Goal: Information Seeking & Learning: Learn about a topic

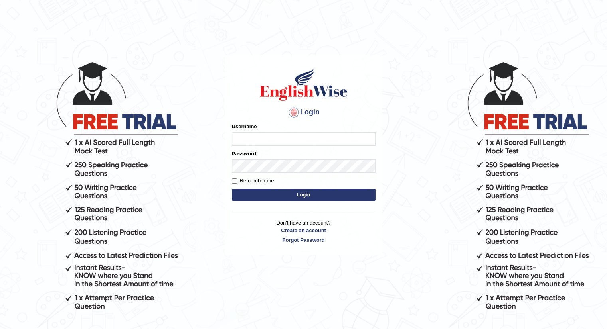
type input "krishnaprajapati_parramatta"
click at [258, 204] on div "Login Please fix the following errors: Username krishnaprajapati_parramatta Pas…" at bounding box center [303, 155] width 157 height 200
click at [282, 195] on button "Login" at bounding box center [304, 195] width 144 height 12
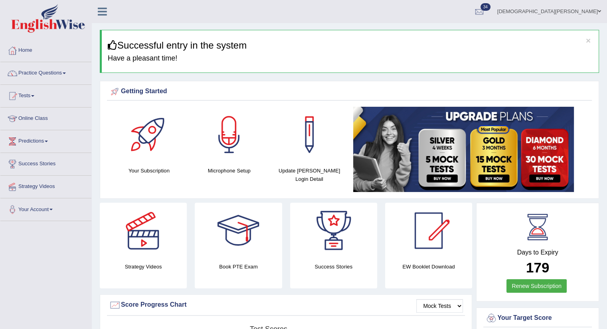
click at [67, 72] on link "Practice Questions" at bounding box center [45, 72] width 91 height 20
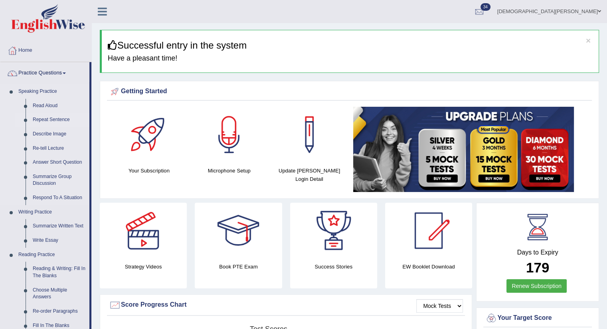
click at [61, 117] on link "Repeat Sentence" at bounding box center [59, 120] width 60 height 14
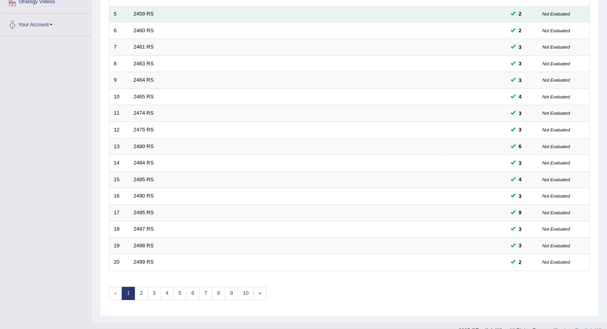
scroll to position [196, 0]
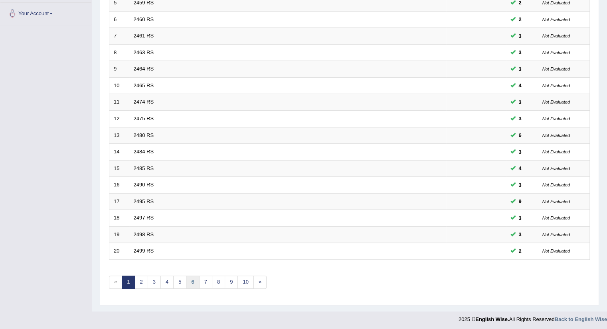
click at [193, 280] on link "6" at bounding box center [192, 282] width 13 height 13
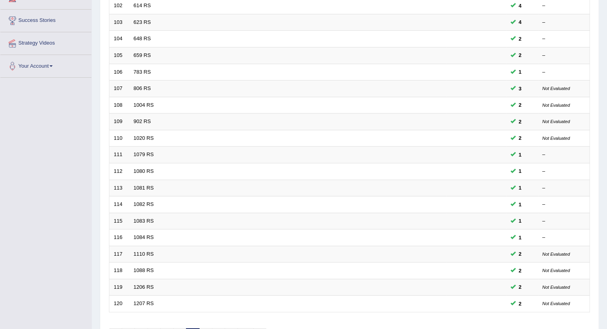
scroll to position [196, 0]
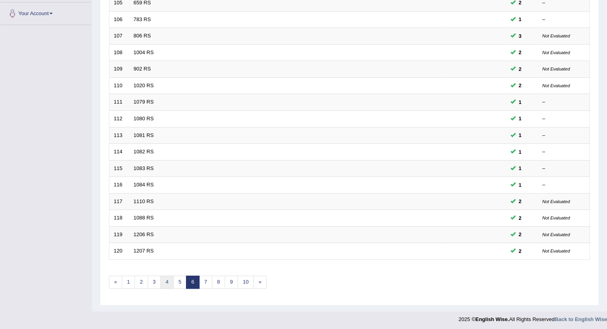
click at [166, 278] on link "4" at bounding box center [166, 282] width 13 height 13
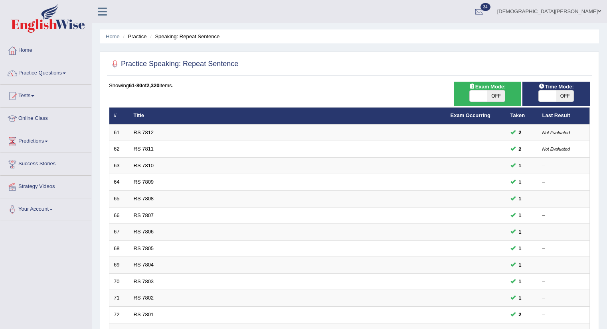
click at [148, 181] on link "RS 7809" at bounding box center [144, 182] width 20 height 6
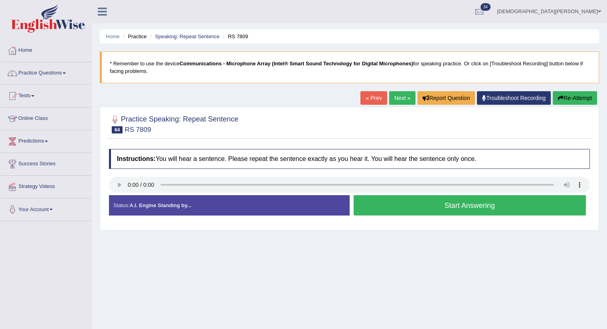
click at [403, 198] on button "Start Answering" at bounding box center [469, 205] width 233 height 20
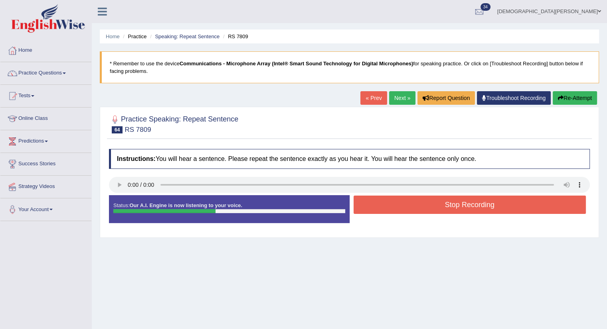
click at [403, 198] on button "Stop Recording" at bounding box center [469, 205] width 233 height 18
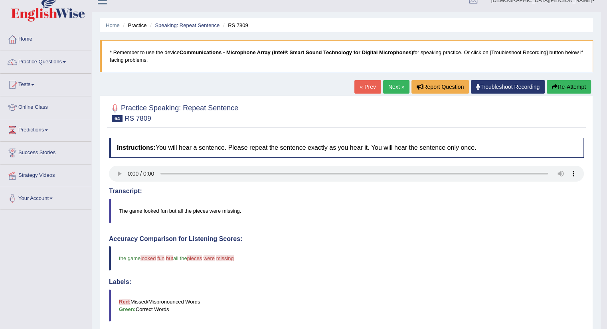
scroll to position [6, 0]
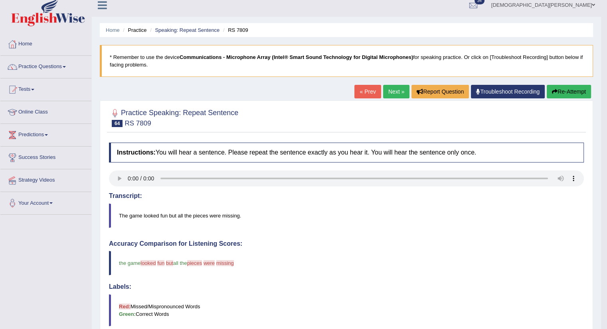
click at [31, 86] on link "Tests" at bounding box center [45, 89] width 91 height 20
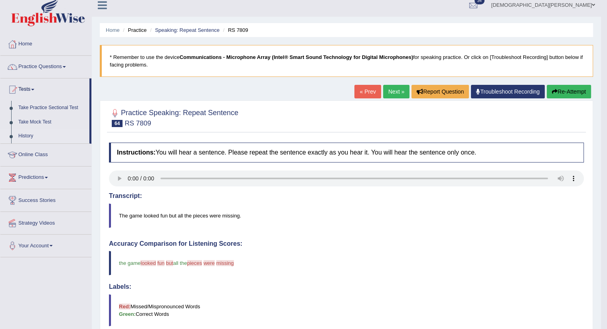
click at [28, 136] on link "History" at bounding box center [52, 136] width 75 height 14
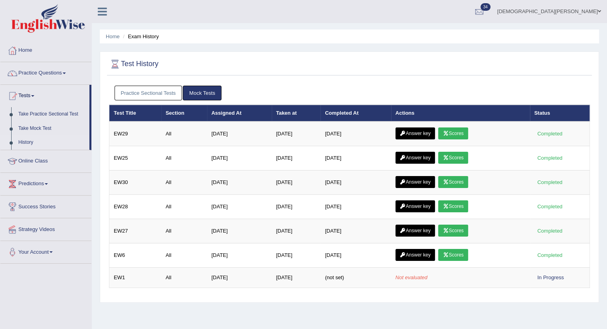
click at [148, 92] on link "Practice Sectional Tests" at bounding box center [148, 93] width 68 height 15
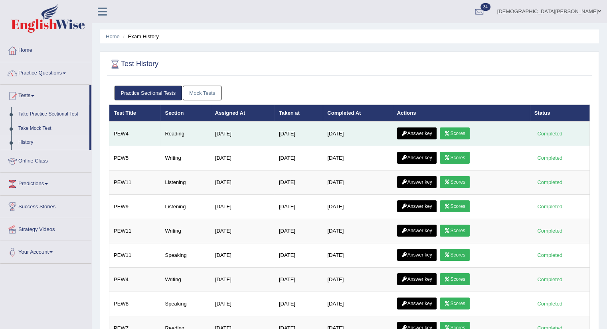
click at [454, 131] on link "Scores" at bounding box center [455, 134] width 30 height 12
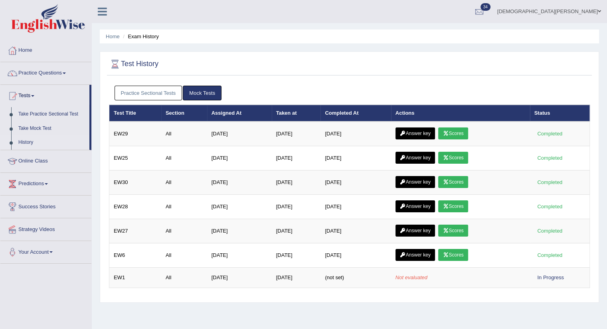
click at [157, 92] on link "Practice Sectional Tests" at bounding box center [148, 93] width 68 height 15
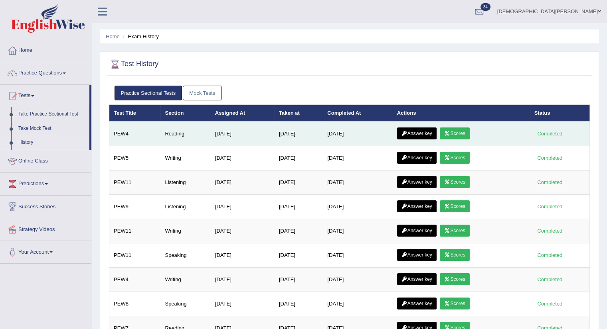
click at [423, 128] on link "Answer key" at bounding box center [416, 134] width 39 height 12
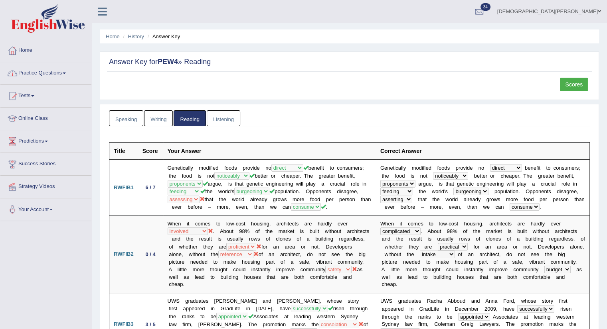
click at [65, 73] on span at bounding box center [64, 74] width 3 height 2
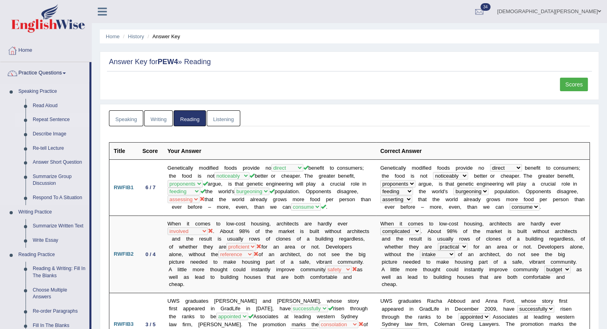
click at [62, 120] on link "Repeat Sentence" at bounding box center [59, 120] width 60 height 14
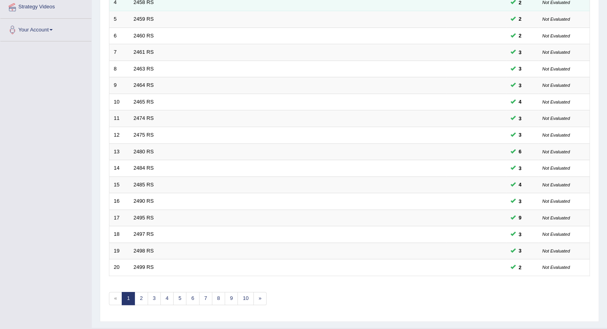
scroll to position [196, 0]
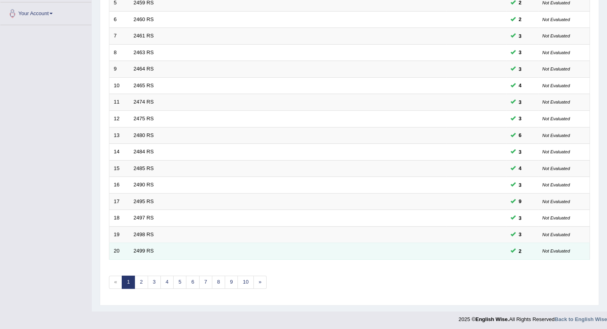
click at [154, 249] on td "2499 RS" at bounding box center [287, 251] width 317 height 17
click at [142, 251] on link "2499 RS" at bounding box center [144, 251] width 20 height 6
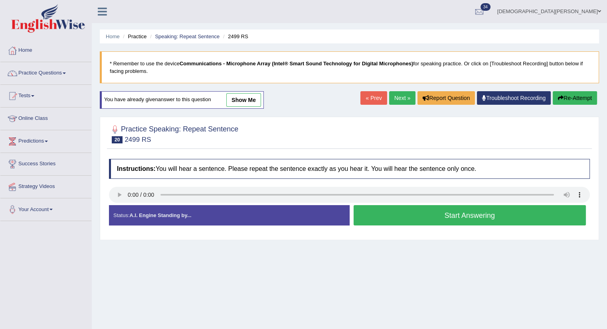
click at [405, 215] on button "Start Answering" at bounding box center [469, 215] width 233 height 20
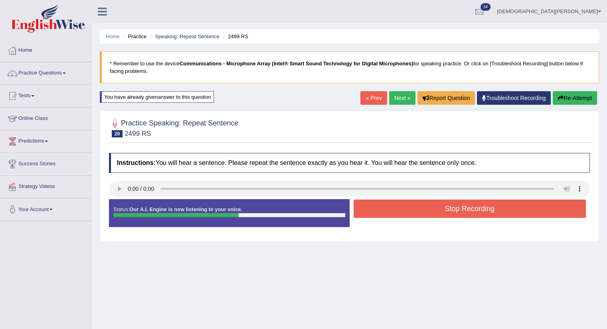
click at [405, 215] on button "Stop Recording" at bounding box center [469, 209] width 233 height 18
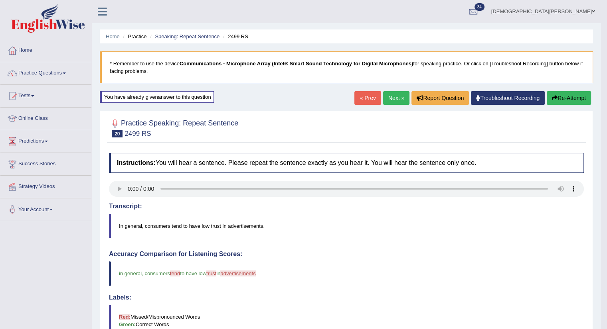
click at [394, 104] on link "Next »" at bounding box center [396, 98] width 26 height 14
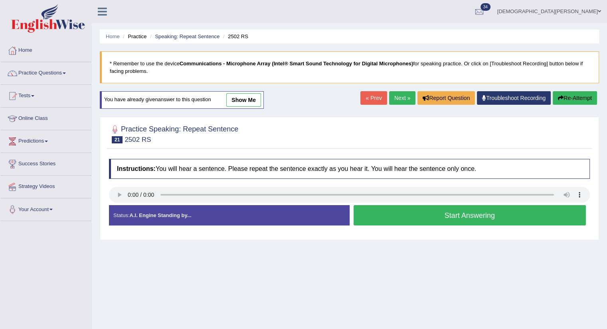
click at [413, 216] on button "Start Answering" at bounding box center [469, 215] width 233 height 20
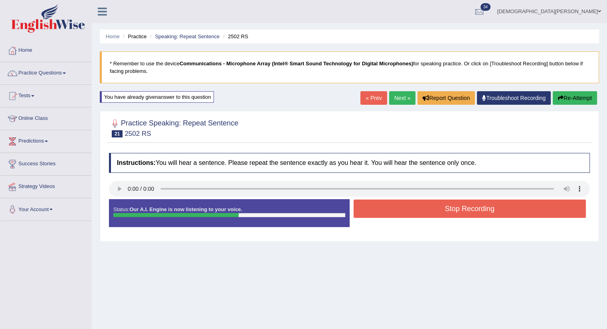
click at [413, 216] on button "Stop Recording" at bounding box center [469, 209] width 233 height 18
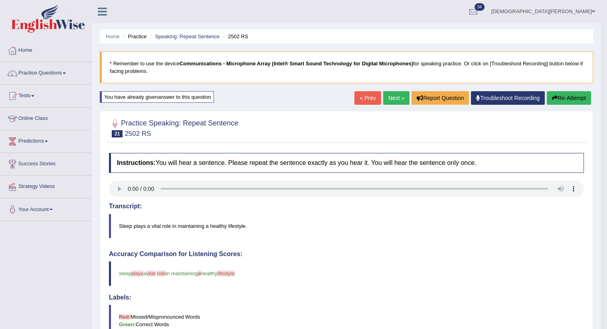
click at [394, 97] on link "Next »" at bounding box center [396, 98] width 26 height 14
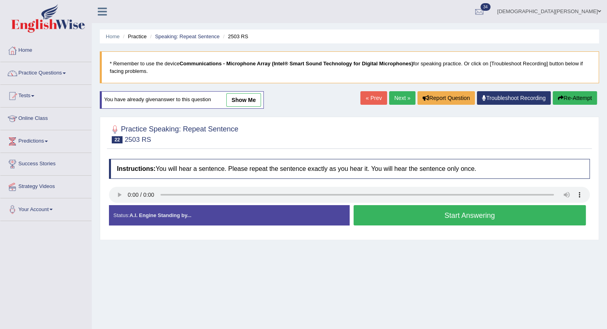
click at [415, 214] on button "Start Answering" at bounding box center [469, 215] width 233 height 20
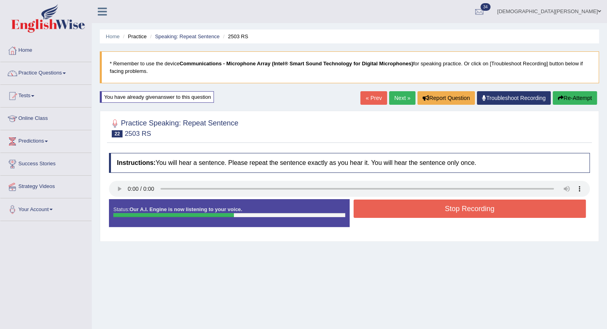
click at [415, 214] on button "Stop Recording" at bounding box center [469, 209] width 233 height 18
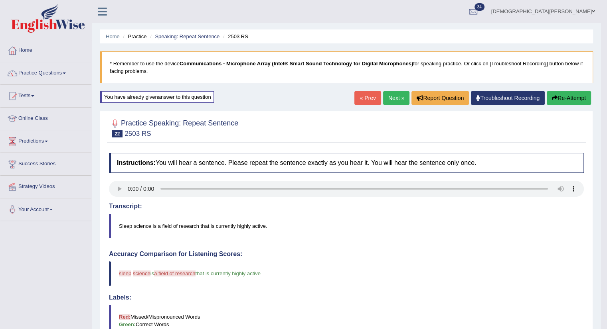
click at [391, 100] on link "Next »" at bounding box center [396, 98] width 26 height 14
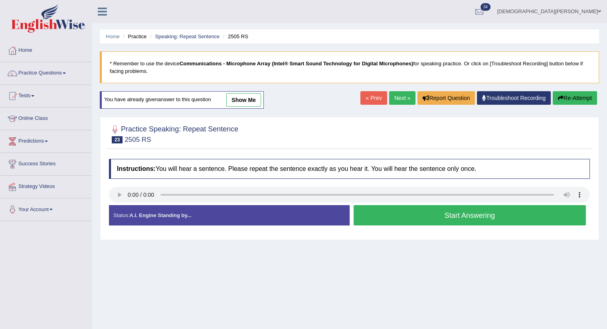
click at [398, 217] on button "Start Answering" at bounding box center [469, 215] width 233 height 20
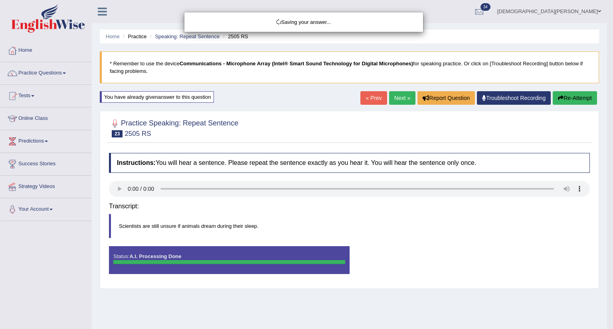
click at [398, 210] on body "Toggle navigation Home Practice Questions Speaking Practice Read Aloud Repeat S…" at bounding box center [306, 164] width 613 height 329
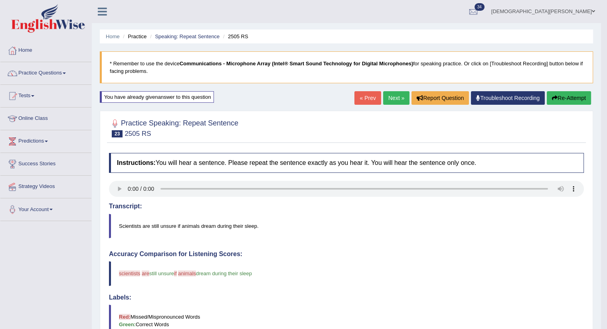
click at [385, 100] on link "Next »" at bounding box center [396, 98] width 26 height 14
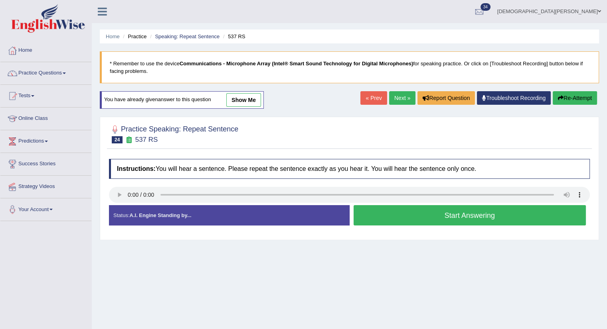
click at [410, 221] on button "Start Answering" at bounding box center [469, 215] width 233 height 20
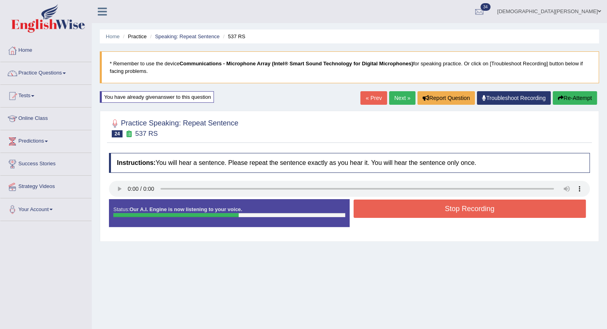
click at [414, 205] on button "Stop Recording" at bounding box center [469, 209] width 233 height 18
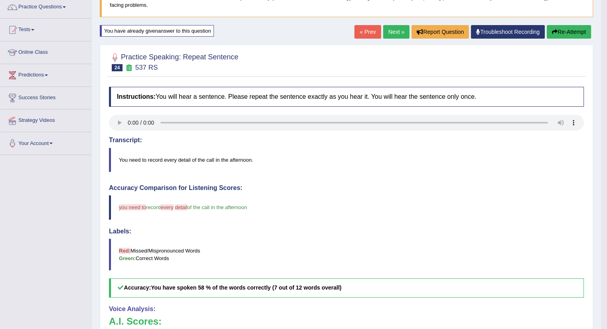
click at [398, 257] on blockquote "Red: Missed/Mispronounced Words Green: Correct Words" at bounding box center [346, 255] width 475 height 32
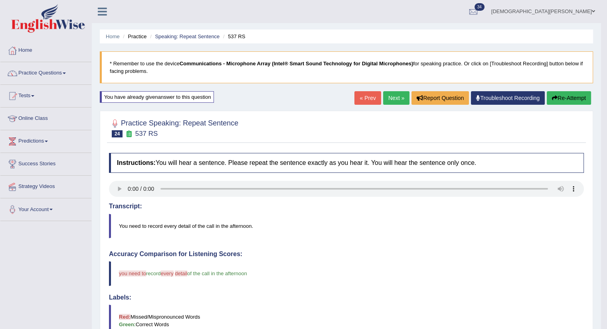
click at [387, 98] on link "Next »" at bounding box center [396, 98] width 26 height 14
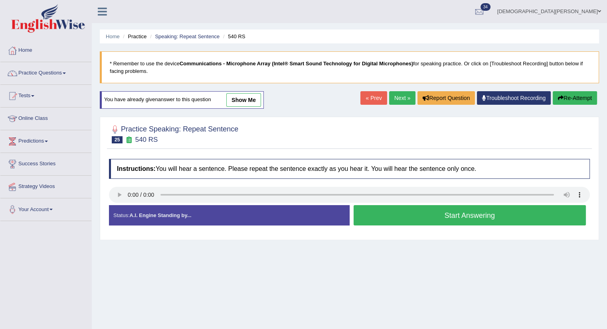
click at [403, 217] on button "Start Answering" at bounding box center [469, 215] width 233 height 20
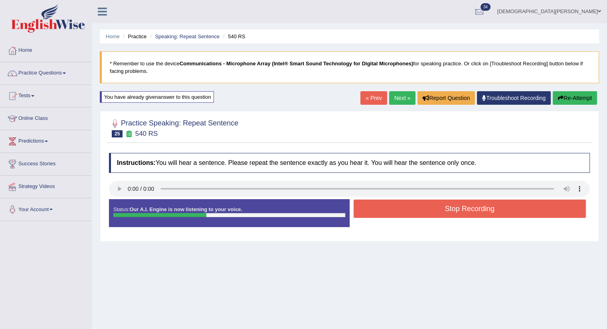
click at [403, 217] on button "Stop Recording" at bounding box center [469, 209] width 233 height 18
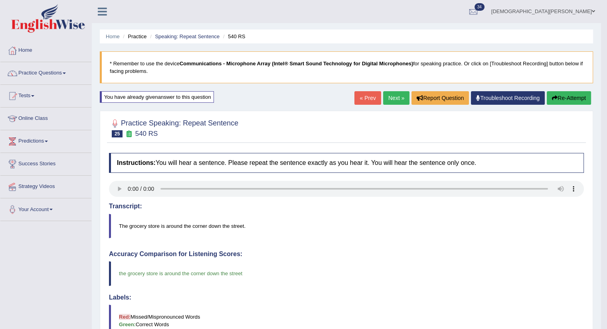
click at [392, 98] on link "Next »" at bounding box center [396, 98] width 26 height 14
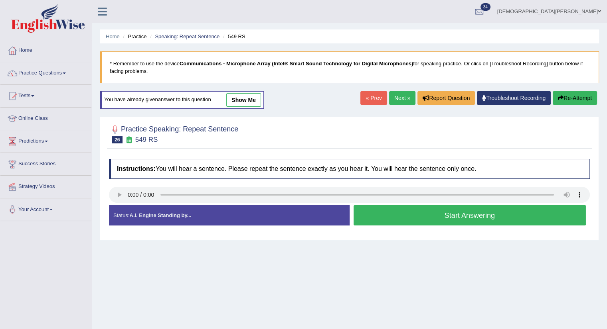
click at [381, 218] on button "Start Answering" at bounding box center [469, 215] width 233 height 20
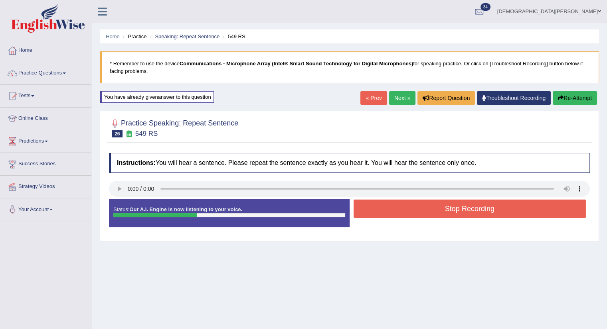
click at [385, 211] on button "Stop Recording" at bounding box center [469, 209] width 233 height 18
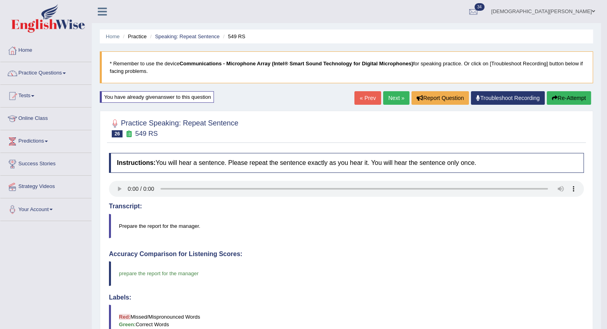
click at [389, 100] on link "Next »" at bounding box center [396, 98] width 26 height 14
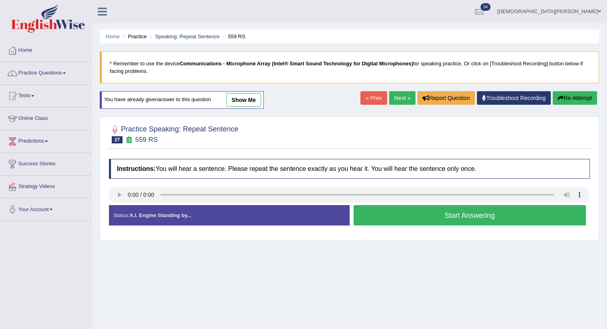
click at [387, 211] on button "Start Answering" at bounding box center [469, 215] width 233 height 20
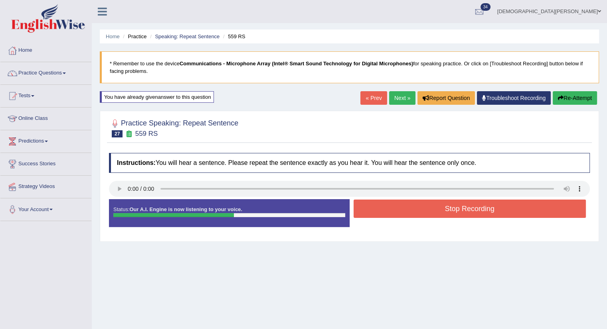
click at [387, 211] on button "Stop Recording" at bounding box center [469, 209] width 233 height 18
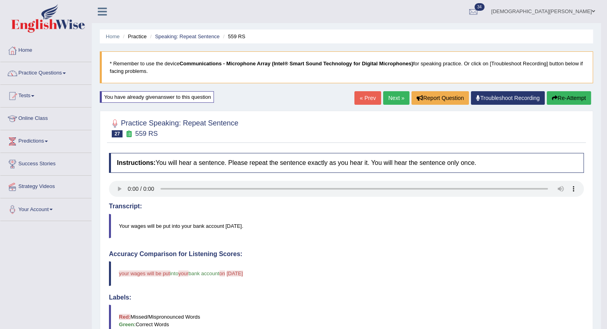
click at [388, 94] on link "Next »" at bounding box center [396, 98] width 26 height 14
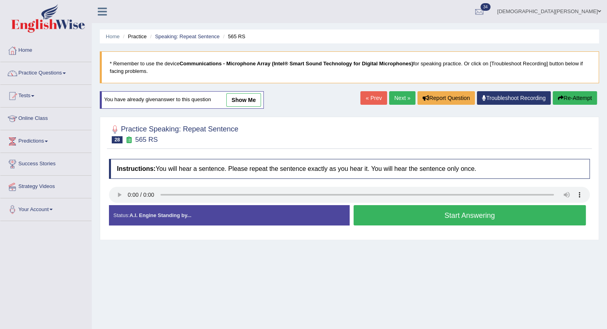
click at [404, 211] on button "Start Answering" at bounding box center [469, 215] width 233 height 20
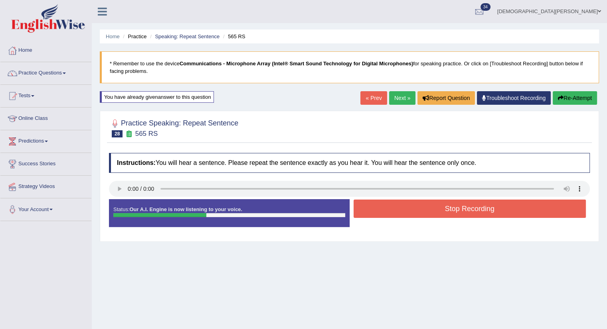
click at [404, 211] on button "Stop Recording" at bounding box center [469, 209] width 233 height 18
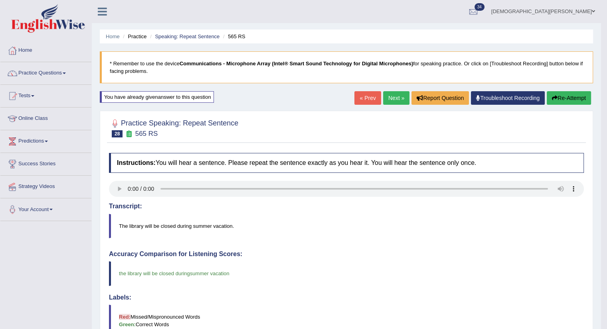
click at [398, 99] on link "Next »" at bounding box center [396, 98] width 26 height 14
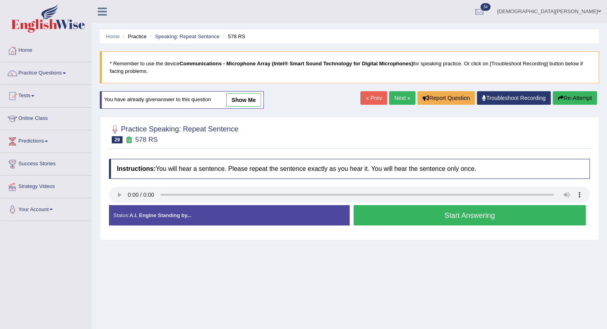
click at [423, 215] on button "Start Answering" at bounding box center [469, 215] width 233 height 20
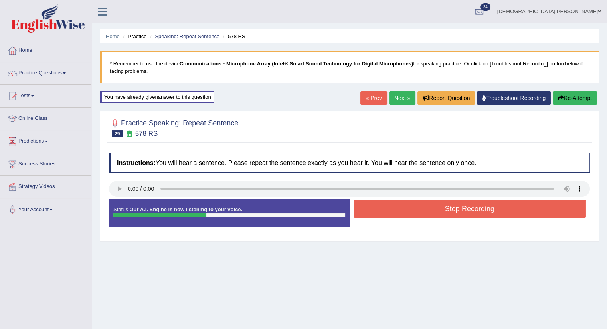
click at [423, 215] on button "Stop Recording" at bounding box center [469, 209] width 233 height 18
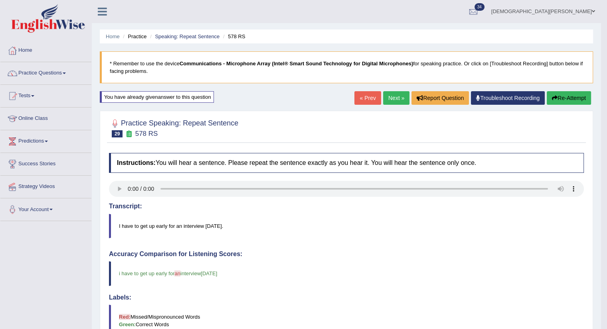
click at [390, 95] on link "Next »" at bounding box center [396, 98] width 26 height 14
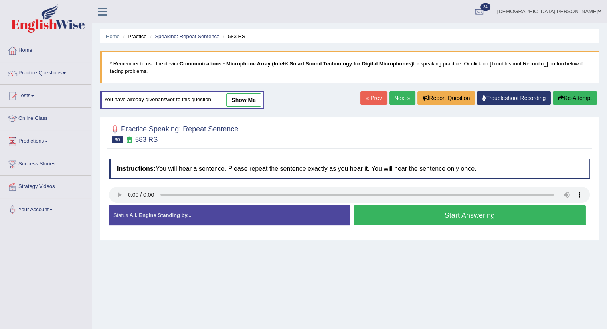
click at [432, 214] on button "Start Answering" at bounding box center [469, 215] width 233 height 20
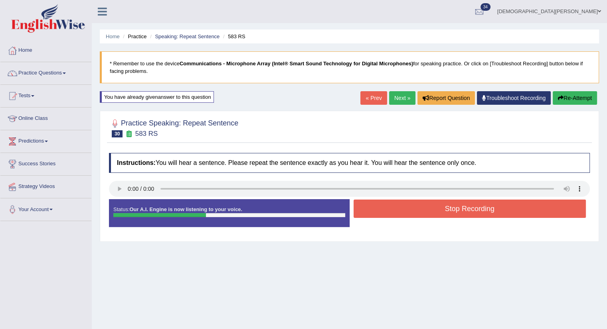
click at [432, 214] on button "Stop Recording" at bounding box center [469, 209] width 233 height 18
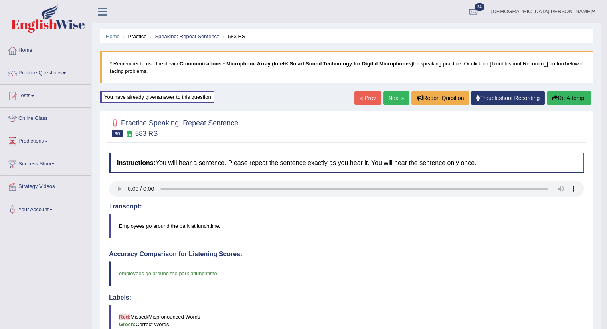
click at [399, 99] on link "Next »" at bounding box center [396, 98] width 26 height 14
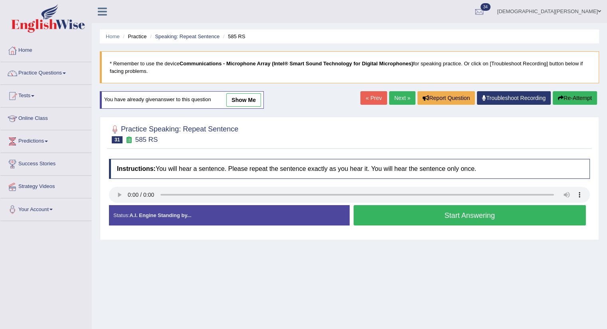
click at [394, 215] on button "Start Answering" at bounding box center [469, 215] width 233 height 20
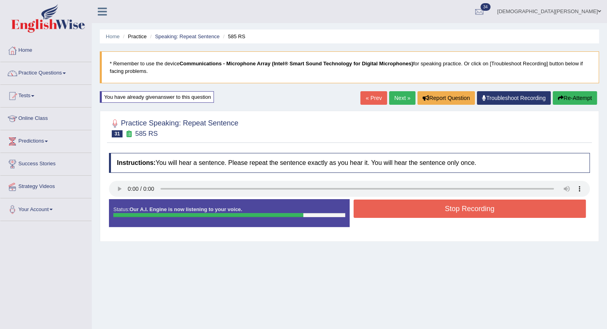
click at [394, 215] on button "Stop Recording" at bounding box center [469, 209] width 233 height 18
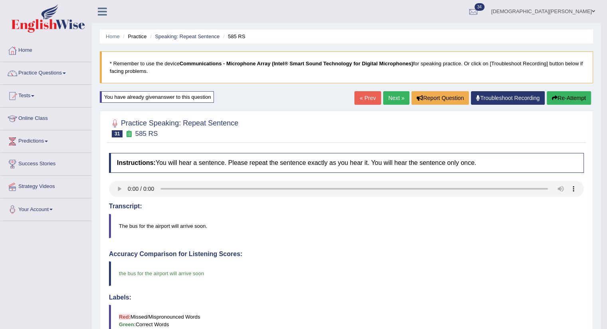
click at [393, 96] on link "Next »" at bounding box center [396, 98] width 26 height 14
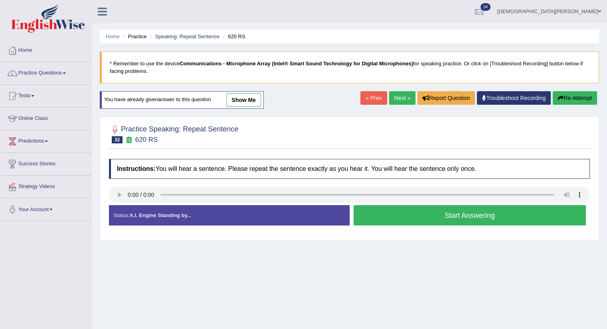
click at [381, 218] on button "Start Answering" at bounding box center [469, 215] width 233 height 20
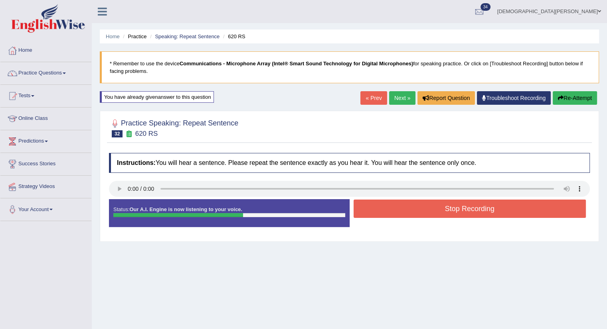
click at [383, 206] on button "Stop Recording" at bounding box center [469, 209] width 233 height 18
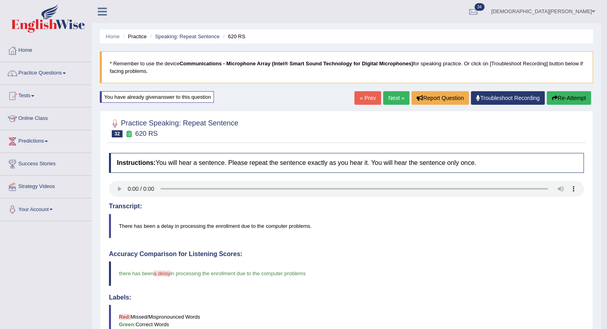
click at [392, 95] on link "Next »" at bounding box center [396, 98] width 26 height 14
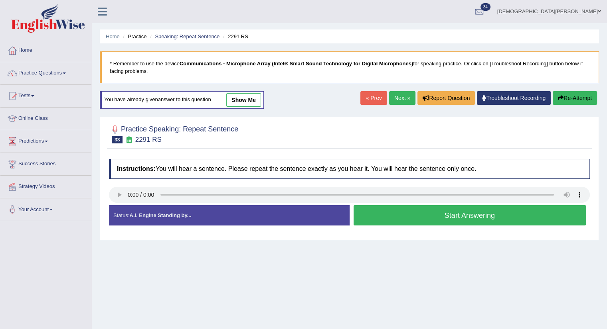
click at [387, 212] on button "Start Answering" at bounding box center [469, 215] width 233 height 20
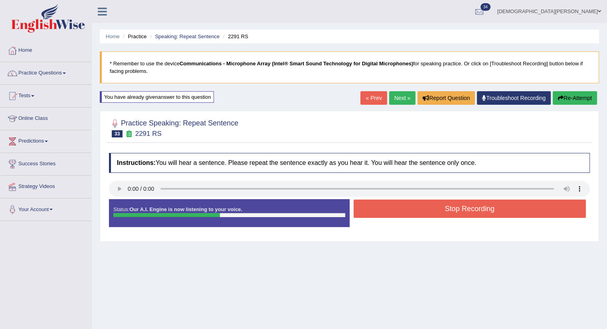
click at [387, 212] on button "Stop Recording" at bounding box center [469, 209] width 233 height 18
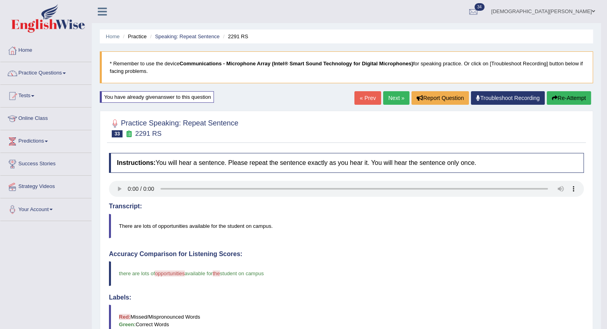
click at [389, 98] on link "Next »" at bounding box center [396, 98] width 26 height 14
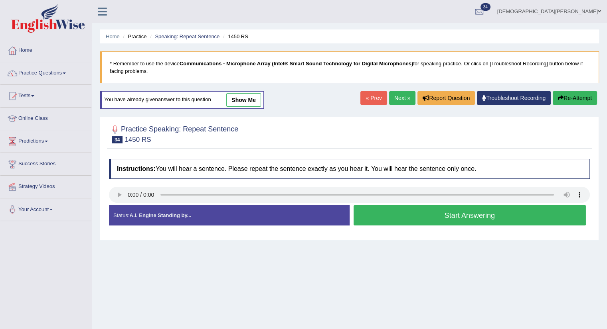
click at [440, 214] on button "Start Answering" at bounding box center [469, 215] width 233 height 20
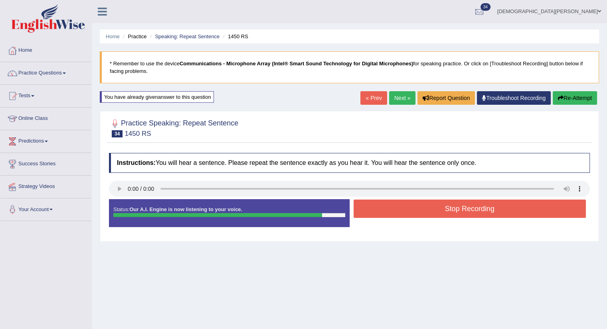
click at [440, 214] on button "Stop Recording" at bounding box center [469, 209] width 233 height 18
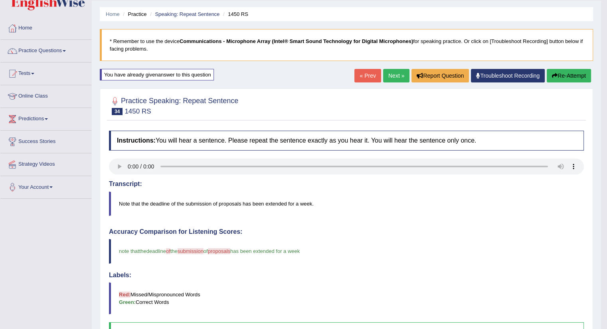
scroll to position [22, 0]
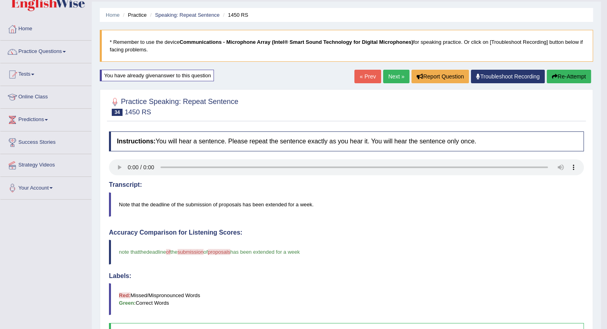
click at [392, 81] on link "Next »" at bounding box center [396, 77] width 26 height 14
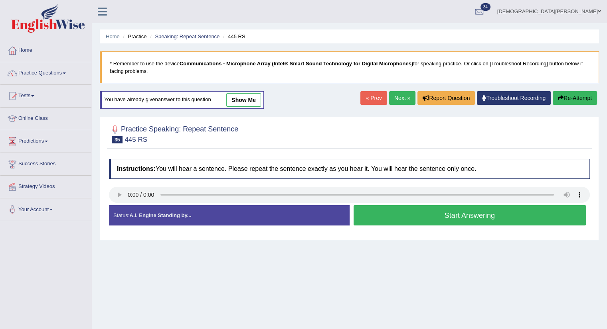
click at [385, 209] on button "Start Answering" at bounding box center [469, 215] width 233 height 20
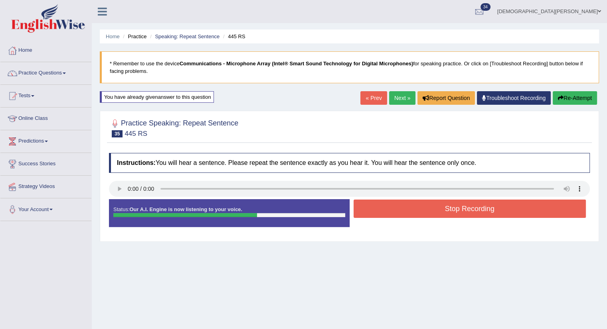
click at [385, 209] on button "Stop Recording" at bounding box center [469, 209] width 233 height 18
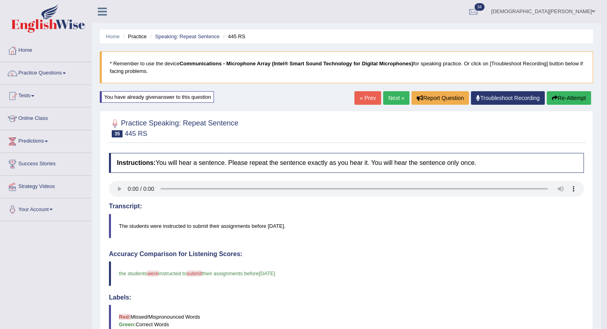
click at [393, 95] on link "Next »" at bounding box center [396, 98] width 26 height 14
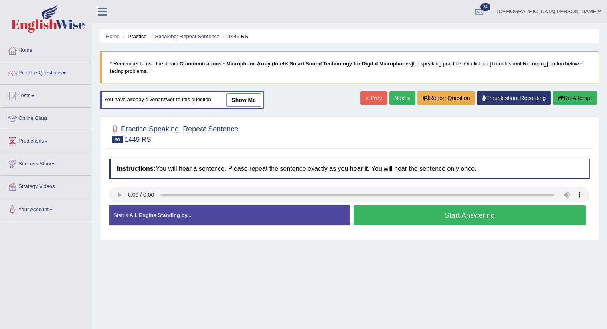
click at [413, 211] on button "Start Answering" at bounding box center [469, 215] width 233 height 20
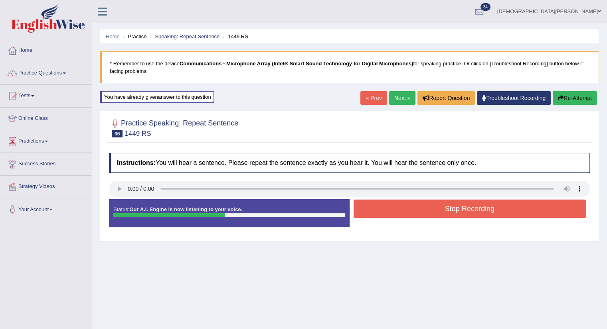
click at [413, 211] on button "Stop Recording" at bounding box center [469, 209] width 233 height 18
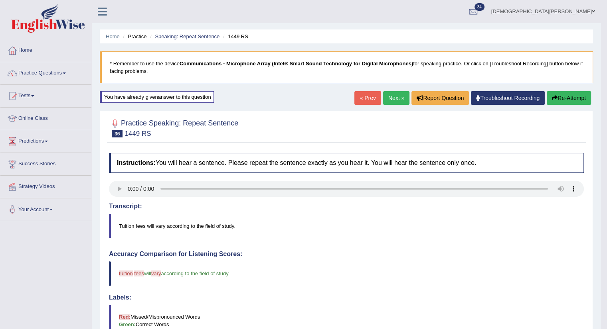
click at [389, 98] on link "Next »" at bounding box center [396, 98] width 26 height 14
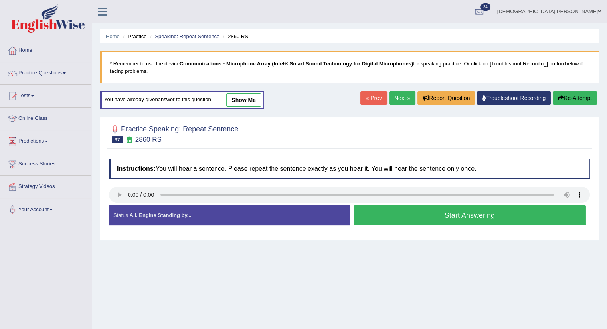
click at [388, 215] on button "Start Answering" at bounding box center [469, 215] width 233 height 20
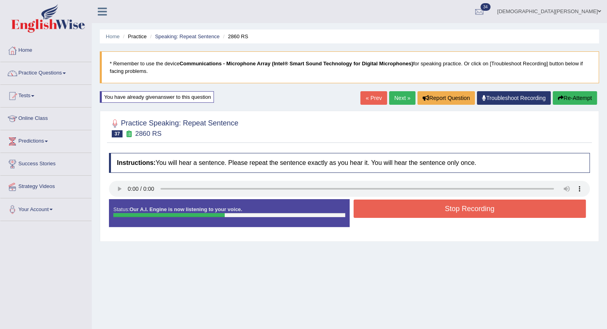
click at [388, 215] on button "Stop Recording" at bounding box center [469, 209] width 233 height 18
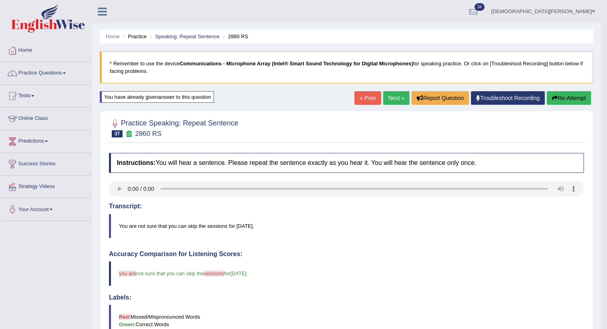
click at [393, 98] on link "Next »" at bounding box center [396, 98] width 26 height 14
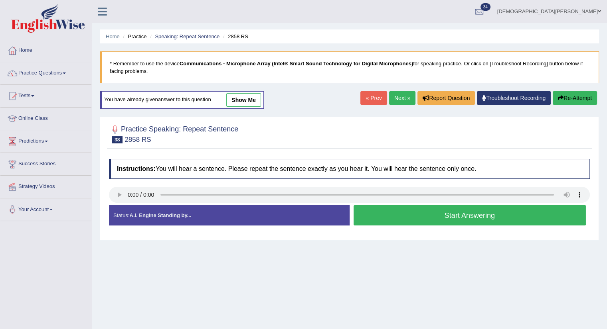
click at [377, 219] on button "Start Answering" at bounding box center [469, 215] width 233 height 20
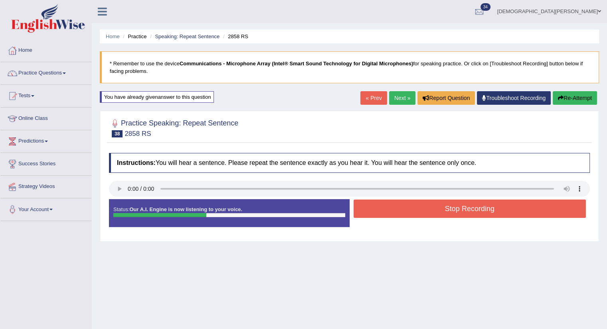
click at [378, 215] on button "Stop Recording" at bounding box center [469, 209] width 233 height 18
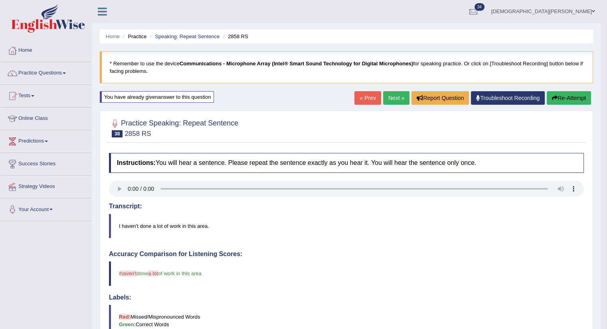
click at [391, 96] on link "Next »" at bounding box center [396, 98] width 26 height 14
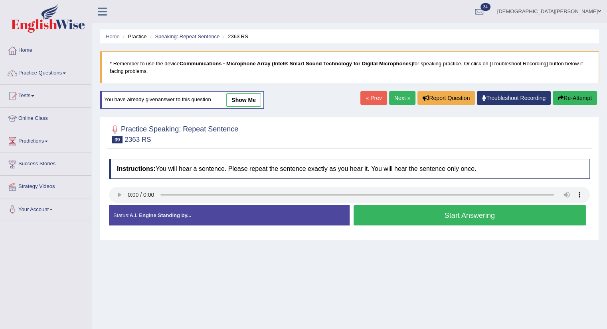
click at [384, 215] on button "Start Answering" at bounding box center [469, 215] width 233 height 20
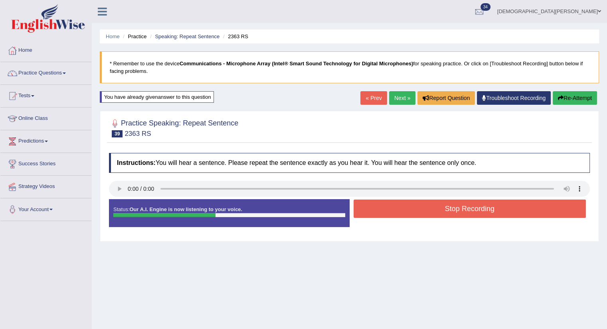
click at [384, 215] on button "Stop Recording" at bounding box center [469, 209] width 233 height 18
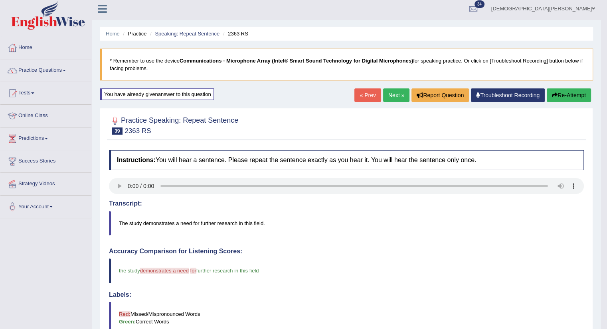
scroll to position [2, 0]
click at [396, 98] on link "Next »" at bounding box center [396, 96] width 26 height 14
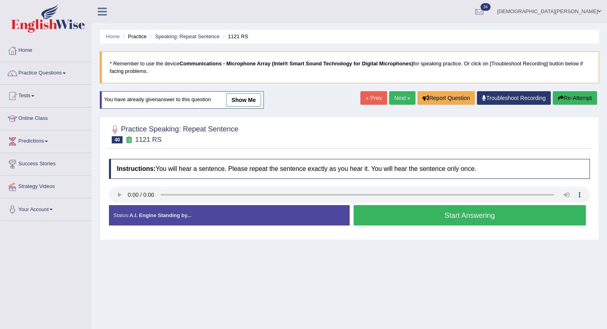
click at [405, 214] on button "Start Answering" at bounding box center [469, 215] width 233 height 20
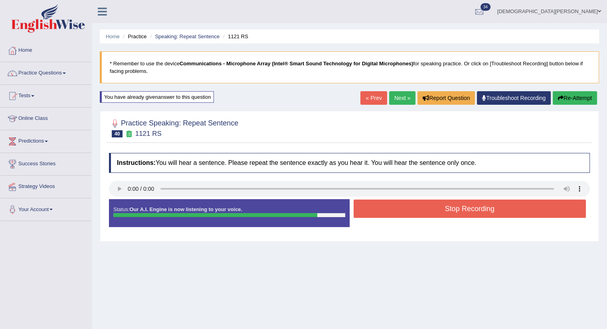
click at [405, 214] on button "Stop Recording" at bounding box center [469, 209] width 233 height 18
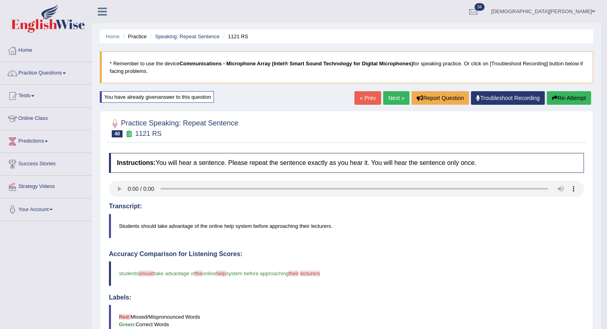
click at [571, 97] on button "Re-Attempt" at bounding box center [568, 98] width 44 height 14
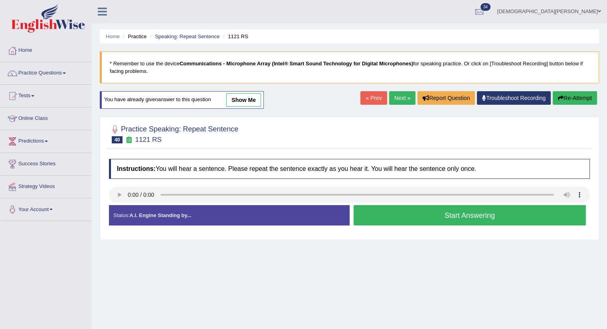
click at [417, 213] on button "Start Answering" at bounding box center [469, 215] width 233 height 20
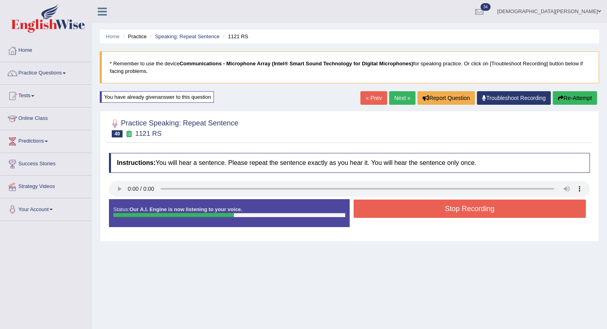
click at [417, 213] on button "Stop Recording" at bounding box center [469, 209] width 233 height 18
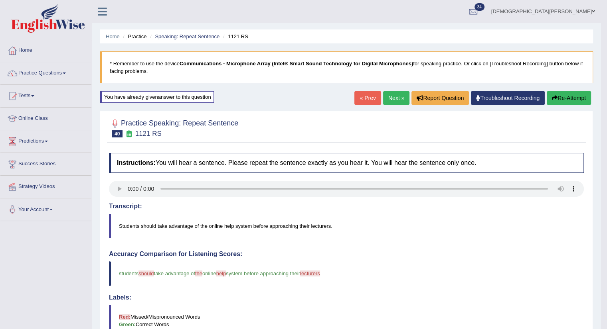
click at [389, 101] on link "Next »" at bounding box center [396, 98] width 26 height 14
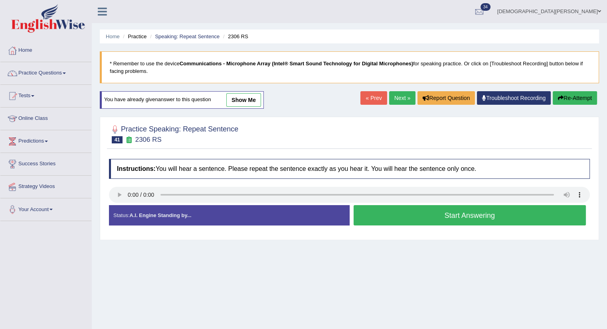
click at [393, 208] on button "Start Answering" at bounding box center [469, 215] width 233 height 20
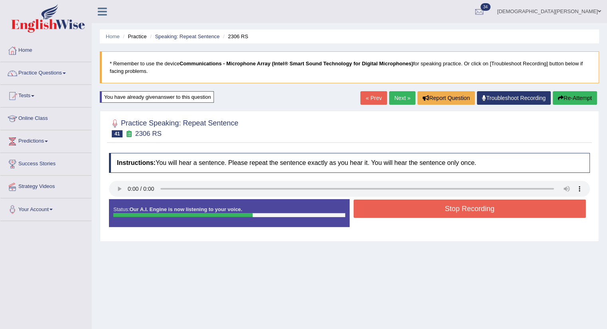
click at [393, 208] on button "Stop Recording" at bounding box center [469, 209] width 233 height 18
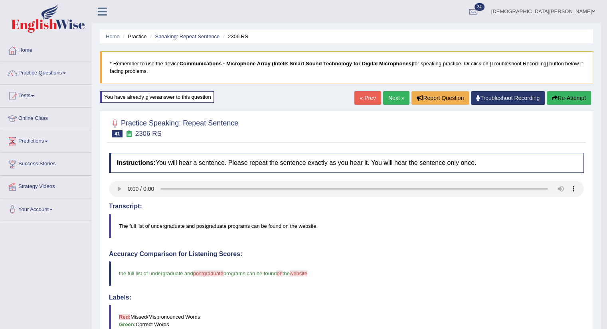
click at [396, 95] on link "Next »" at bounding box center [396, 98] width 26 height 14
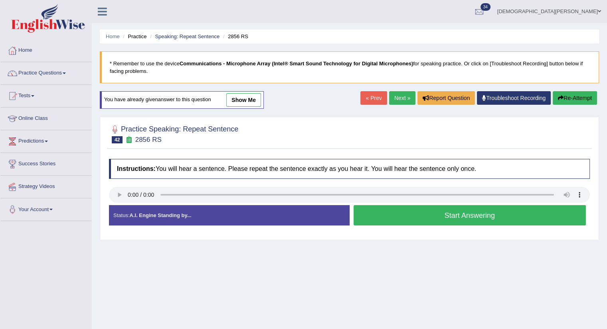
click at [385, 219] on button "Start Answering" at bounding box center [469, 215] width 233 height 20
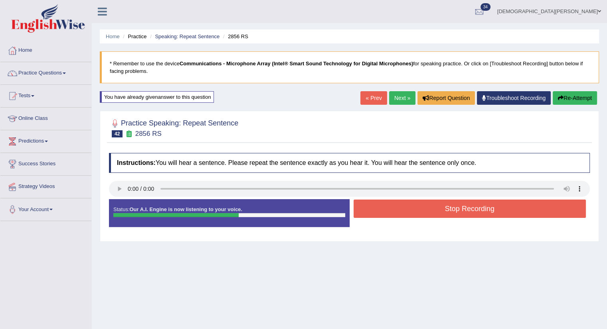
click at [386, 215] on button "Stop Recording" at bounding box center [469, 209] width 233 height 18
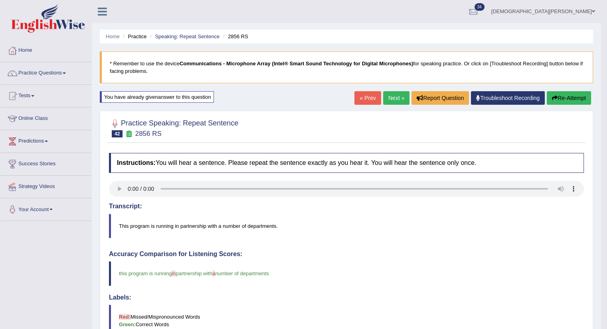
click at [391, 99] on link "Next »" at bounding box center [396, 98] width 26 height 14
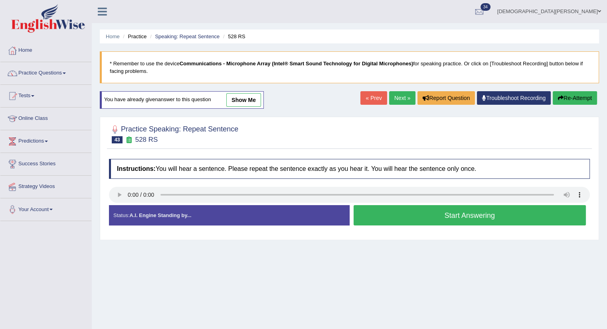
click at [388, 215] on button "Start Answering" at bounding box center [469, 215] width 233 height 20
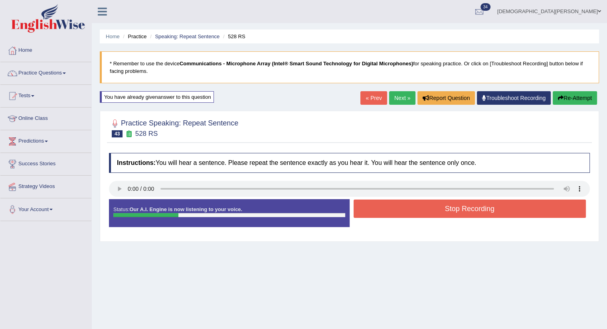
click at [388, 215] on button "Stop Recording" at bounding box center [469, 209] width 233 height 18
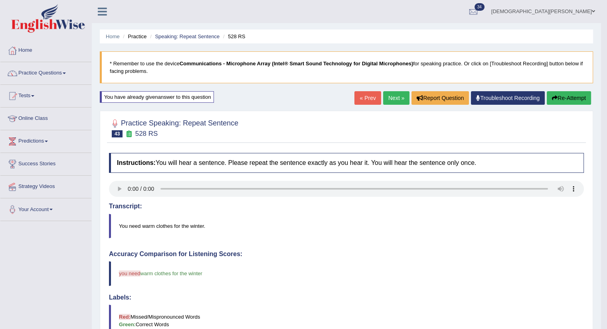
click at [391, 96] on link "Next »" at bounding box center [396, 98] width 26 height 14
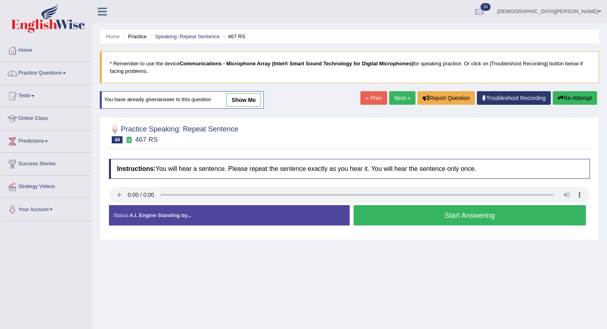
click at [397, 216] on button "Start Answering" at bounding box center [469, 215] width 233 height 20
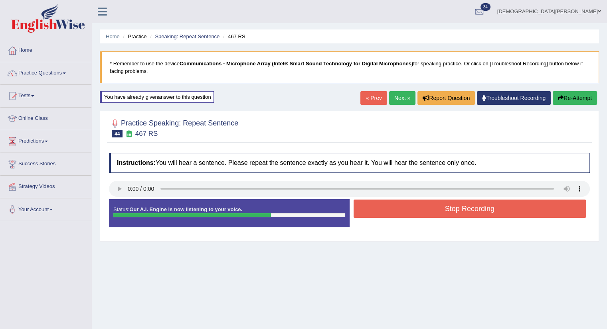
click at [397, 216] on button "Stop Recording" at bounding box center [469, 209] width 233 height 18
